Goal: Navigation & Orientation: Find specific page/section

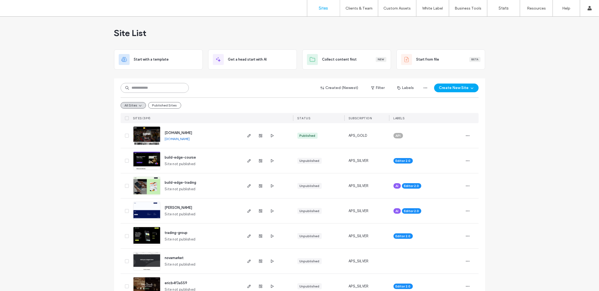
click at [173, 89] on input at bounding box center [155, 88] width 68 height 10
type input "*****"
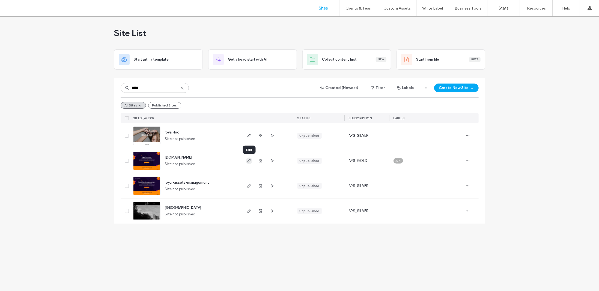
click at [247, 161] on use "button" at bounding box center [248, 160] width 3 height 3
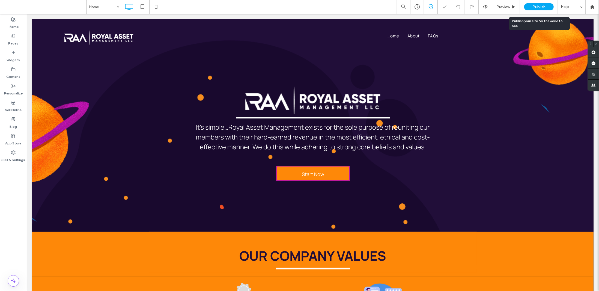
click at [536, 10] on div "Publish" at bounding box center [538, 6] width 29 height 7
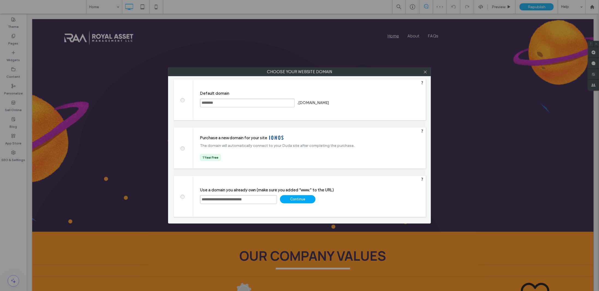
click at [294, 198] on div "Continue" at bounding box center [297, 199] width 35 height 8
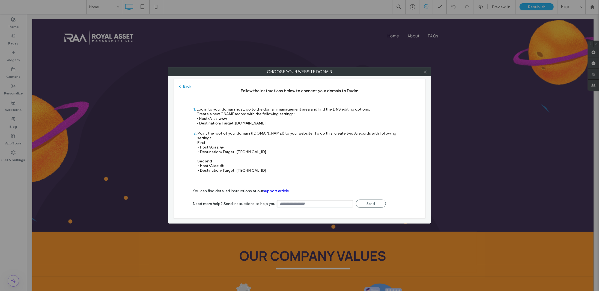
click at [424, 72] on icon at bounding box center [425, 72] width 4 height 4
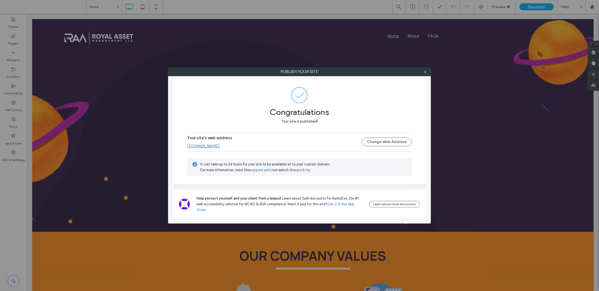
click at [229, 151] on div "Your site's web address [DOMAIN_NAME] Change Web Address" at bounding box center [299, 141] width 224 height 17
click at [220, 148] on link "[DOMAIN_NAME]" at bounding box center [203, 145] width 32 height 5
click at [429, 73] on div at bounding box center [425, 72] width 8 height 8
click at [427, 73] on icon at bounding box center [425, 72] width 4 height 4
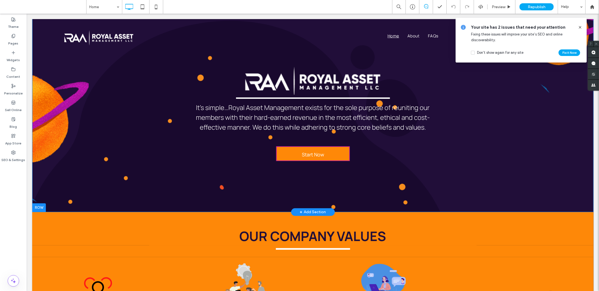
scroll to position [27, 0]
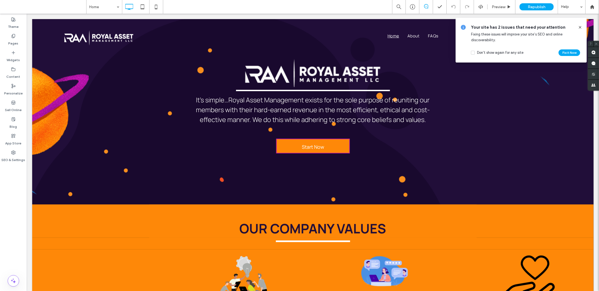
drag, startPoint x: 579, startPoint y: 26, endPoint x: 519, endPoint y: 1, distance: 65.6
click at [579, 26] on use at bounding box center [579, 27] width 2 height 2
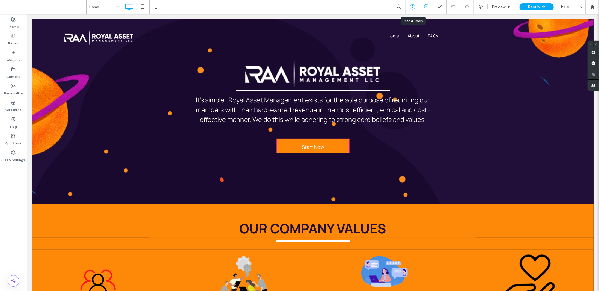
click at [412, 6] on use at bounding box center [412, 6] width 5 height 5
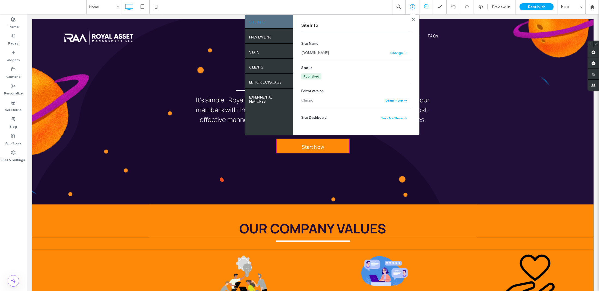
click at [329, 54] on link "[DOMAIN_NAME]" at bounding box center [315, 52] width 28 height 5
drag, startPoint x: 357, startPoint y: 53, endPoint x: 298, endPoint y: 54, distance: 58.9
click at [298, 54] on div "Site Info Site Name [DOMAIN_NAME] Change Status Published Editor version Classi…" at bounding box center [356, 75] width 126 height 120
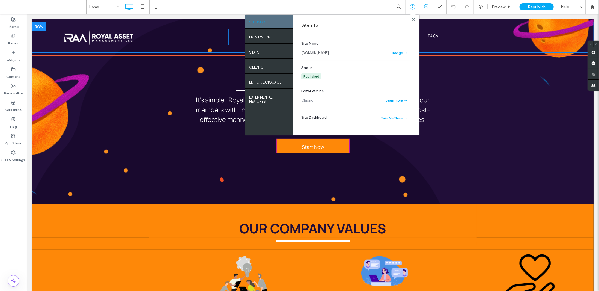
copy link "[DOMAIN_NAME]"
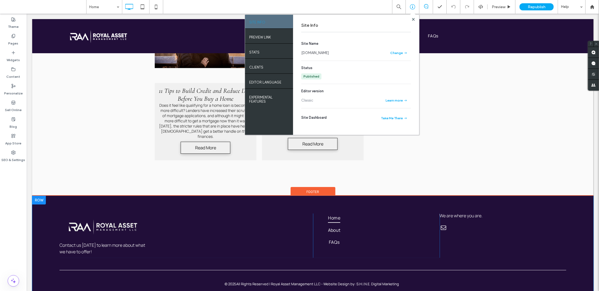
scroll to position [1058, 0]
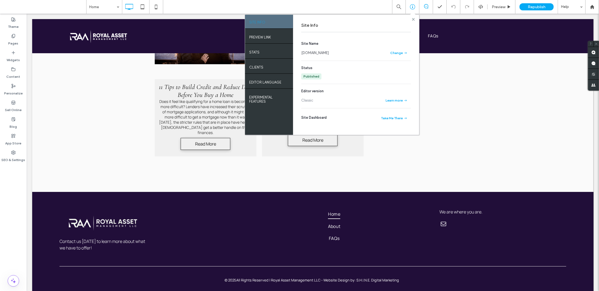
click at [414, 20] on use at bounding box center [413, 19] width 3 height 3
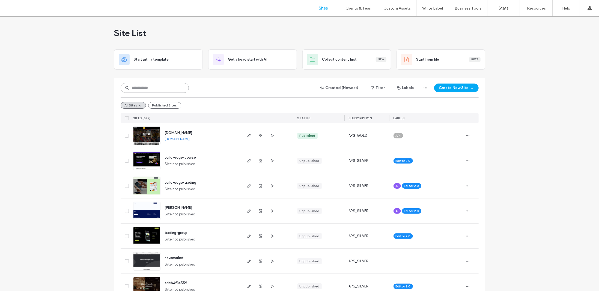
click at [130, 86] on input at bounding box center [155, 88] width 68 height 10
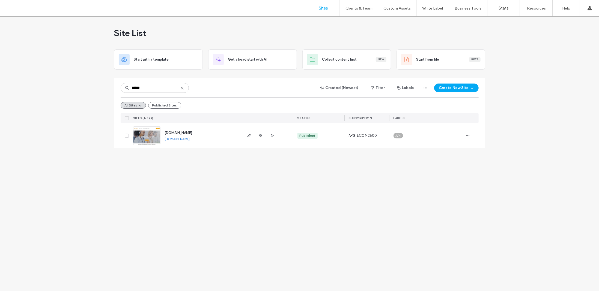
click at [172, 137] on link "www.beepicllc.com" at bounding box center [177, 139] width 25 height 4
click at [157, 82] on div "****** Created (Newest) Filter Labels Create New Site All Sites Published Sites…" at bounding box center [300, 100] width 358 height 45
click at [152, 84] on input "******" at bounding box center [155, 88] width 68 height 10
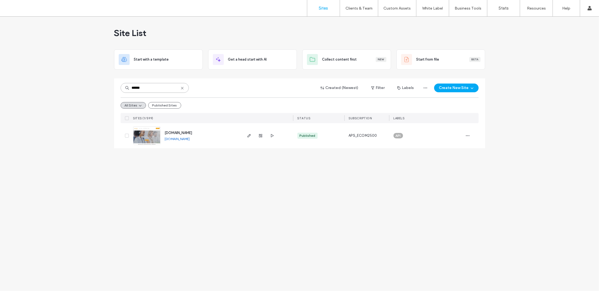
type input "*"
click at [146, 86] on input "*" at bounding box center [155, 88] width 68 height 10
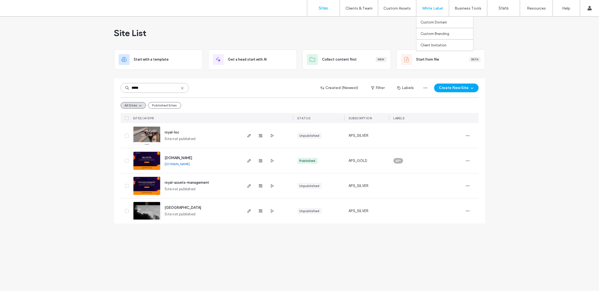
type input "*****"
